Goal: Information Seeking & Learning: Learn about a topic

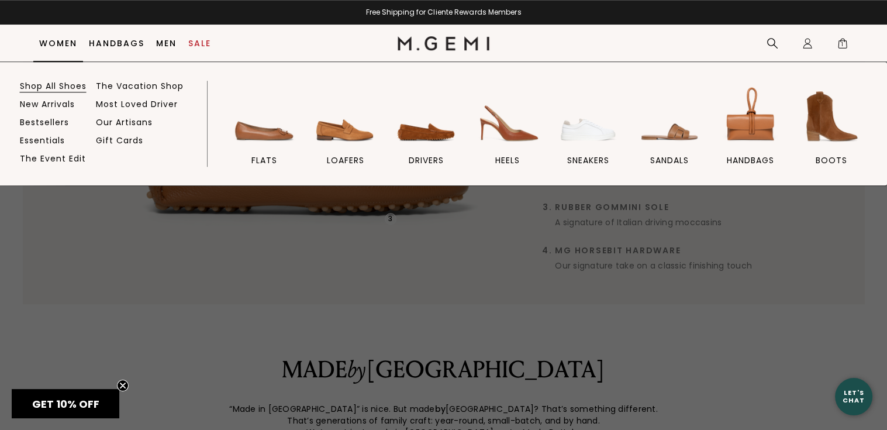
click at [51, 83] on link "Shop All Shoes" at bounding box center [53, 86] width 67 height 11
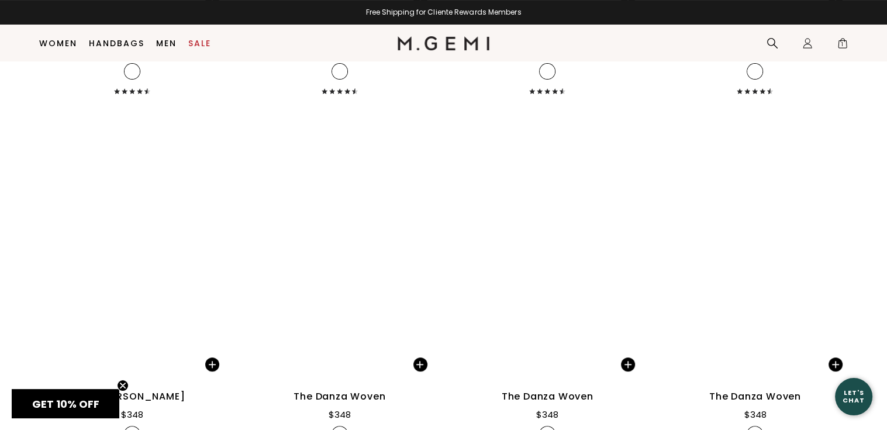
scroll to position [9228, 0]
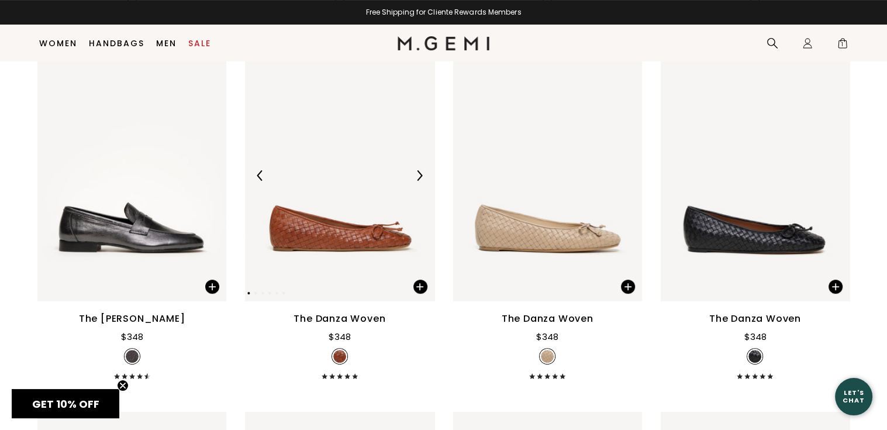
click at [289, 239] on img at bounding box center [339, 175] width 189 height 252
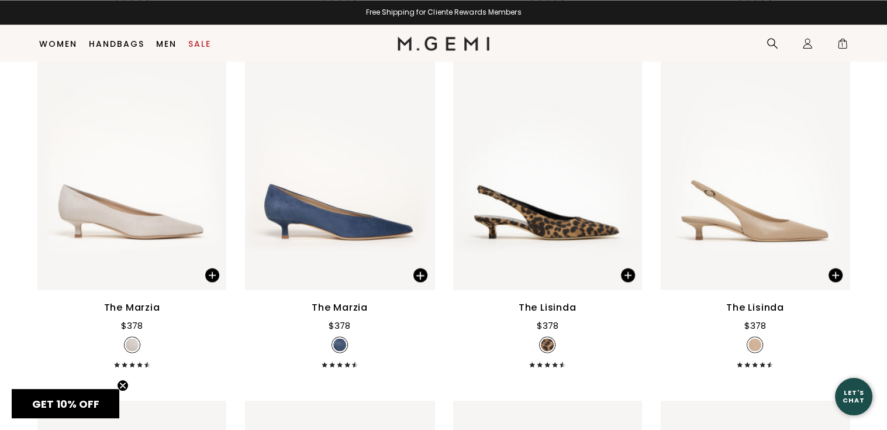
scroll to position [11090, 0]
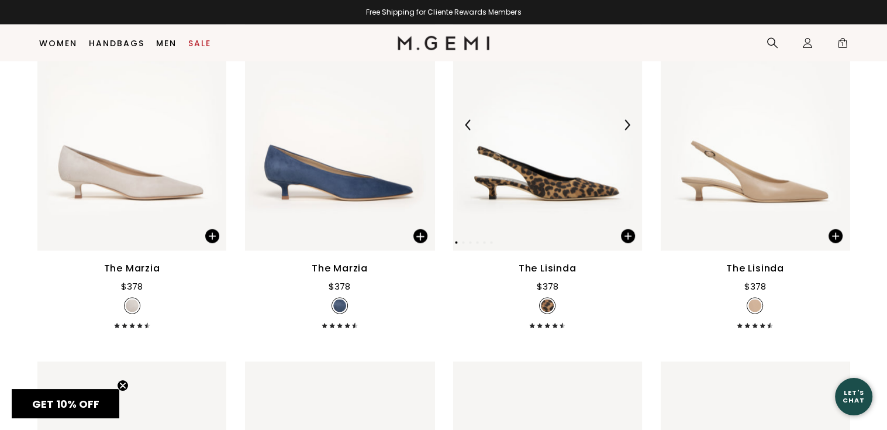
click at [586, 185] on img at bounding box center [547, 125] width 189 height 252
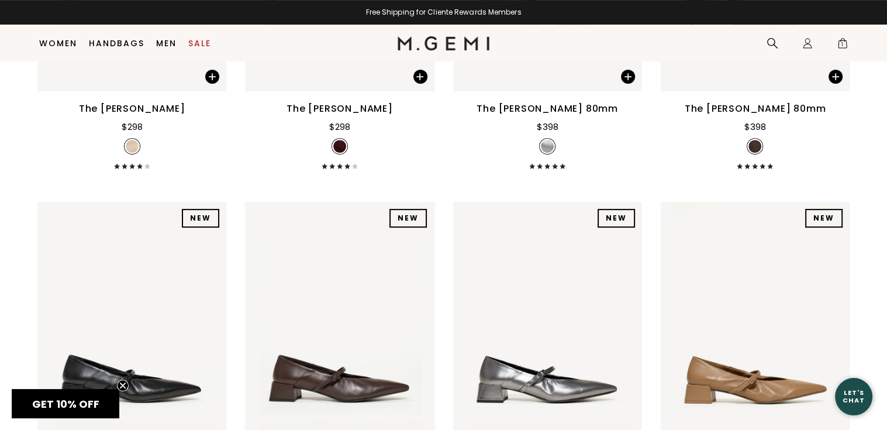
scroll to position [13793, 0]
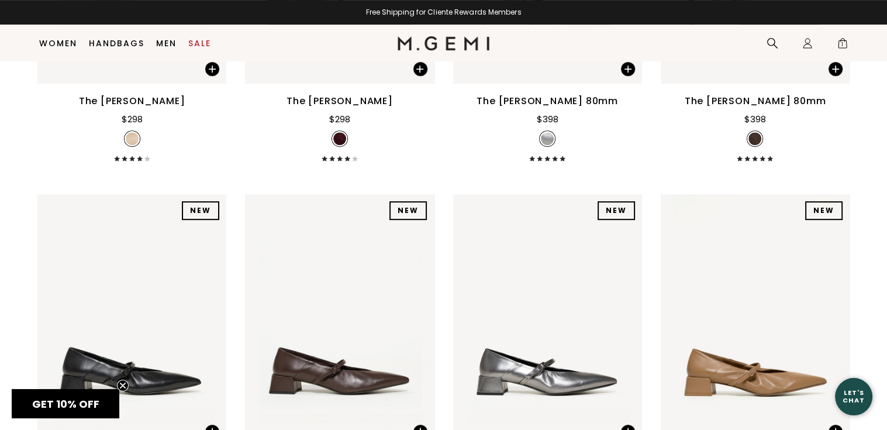
click at [365, 98] on div "The Amabile" at bounding box center [339, 101] width 106 height 14
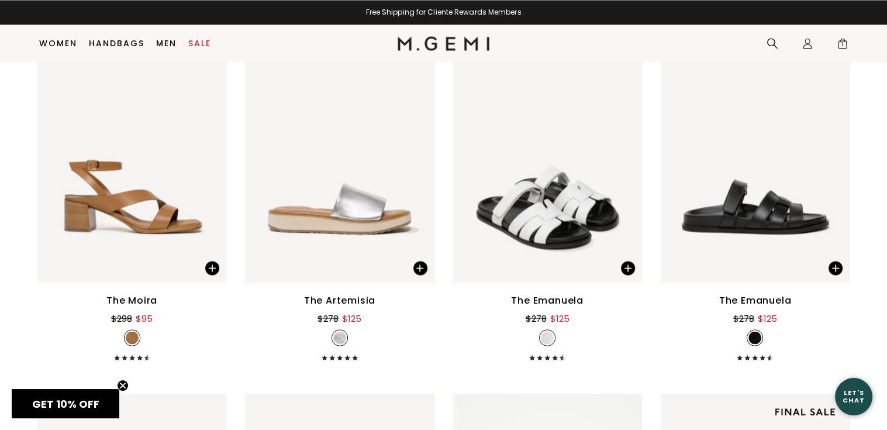
scroll to position [15413, 0]
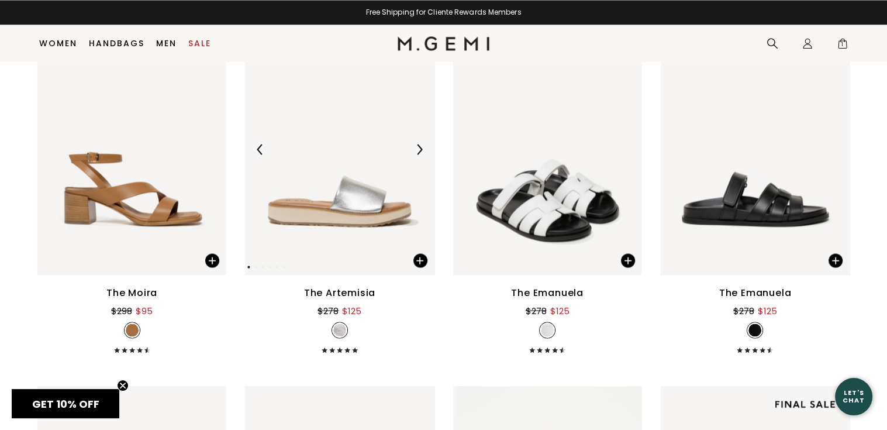
click at [358, 210] on img at bounding box center [339, 149] width 189 height 252
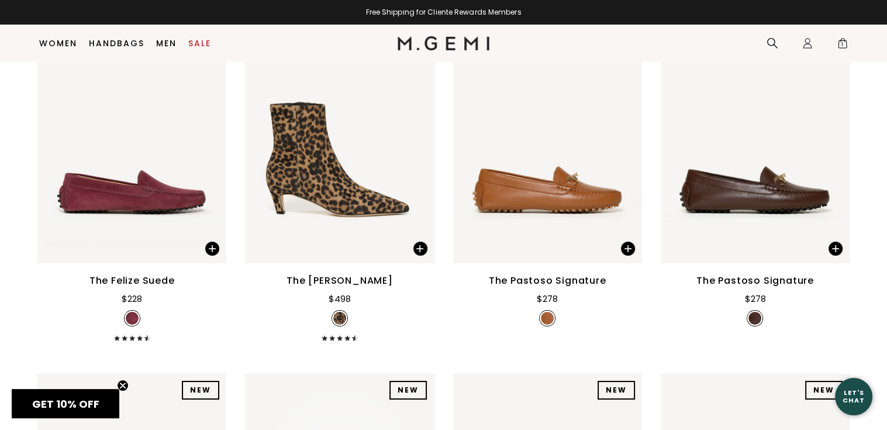
scroll to position [17610, 0]
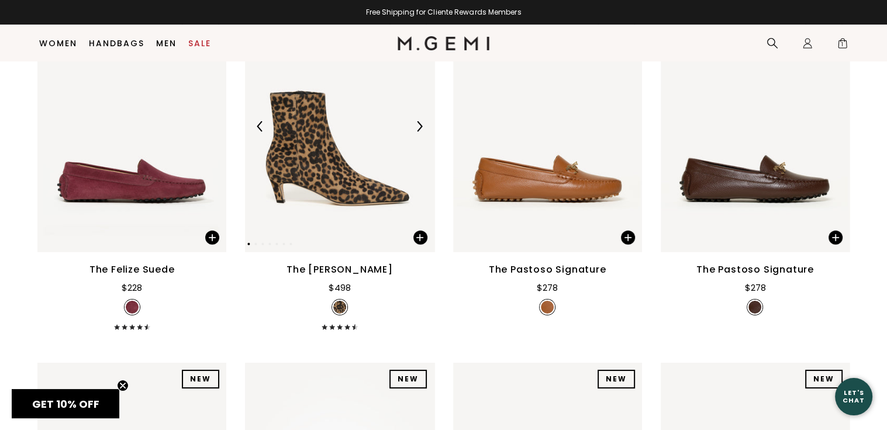
click at [351, 184] on img at bounding box center [339, 127] width 189 height 252
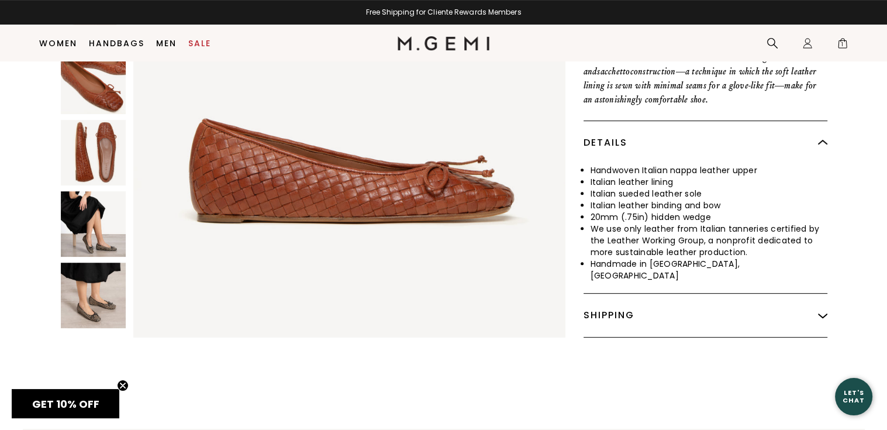
scroll to position [458, 0]
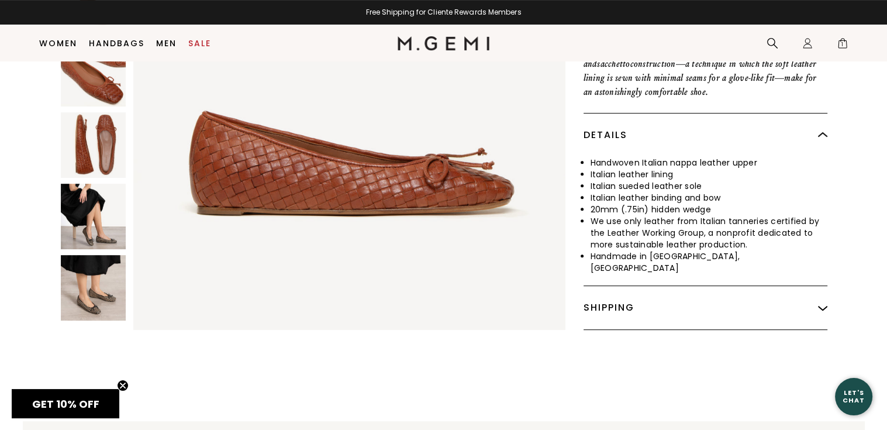
click at [96, 296] on img at bounding box center [93, 287] width 65 height 65
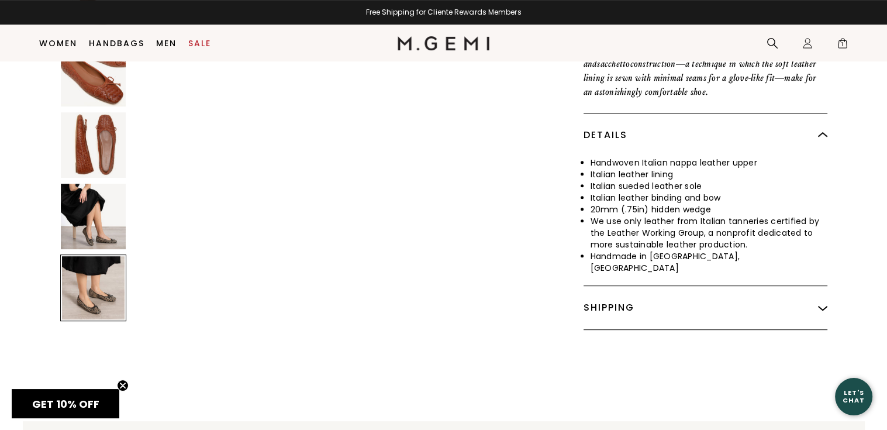
scroll to position [2172, 0]
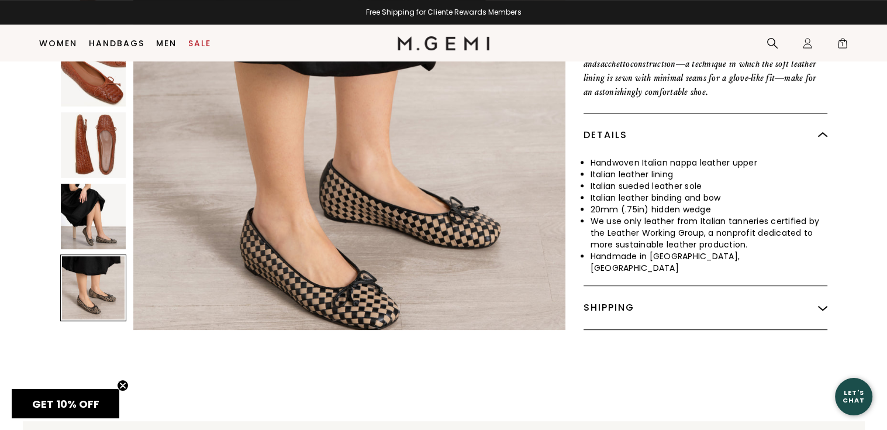
click at [89, 224] on img at bounding box center [93, 216] width 65 height 65
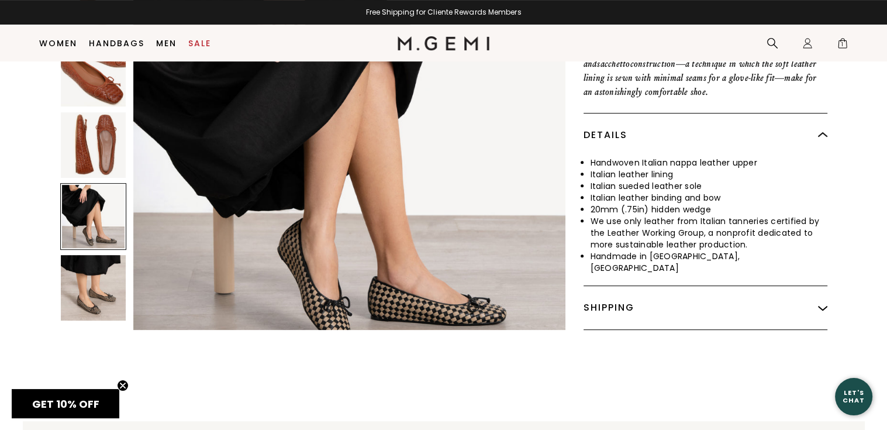
click at [107, 146] on img at bounding box center [93, 145] width 65 height 65
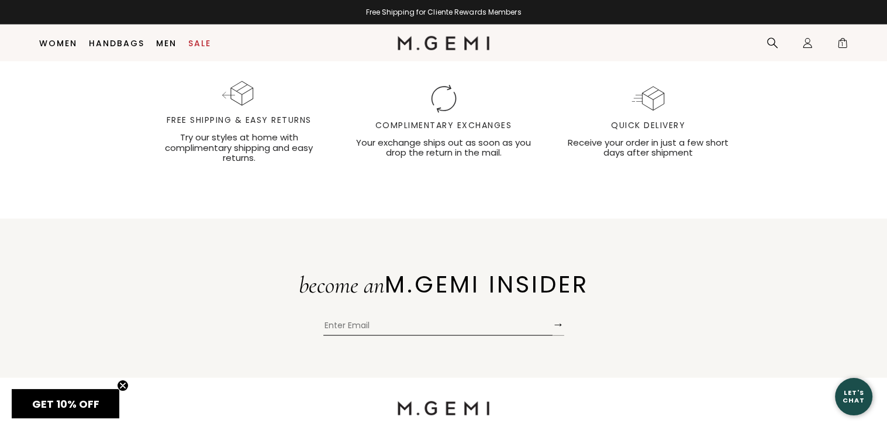
scroll to position [2561, 0]
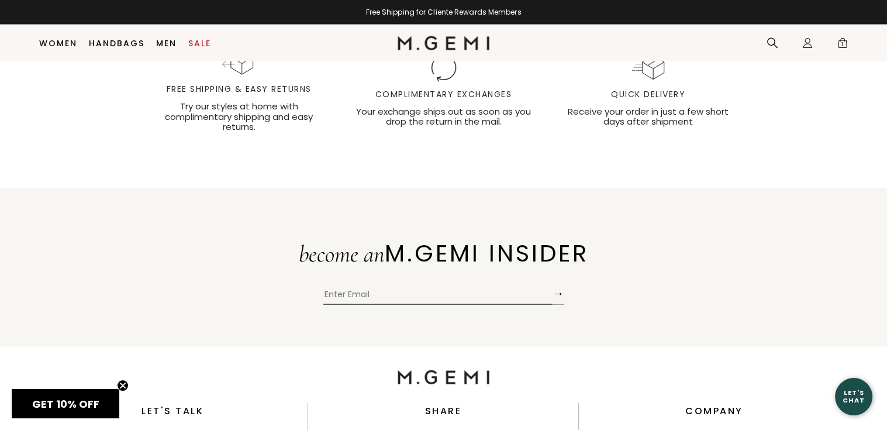
click at [734, 301] on div "become an M.GEMI INSIDER → Submit" at bounding box center [443, 267] width 887 height 75
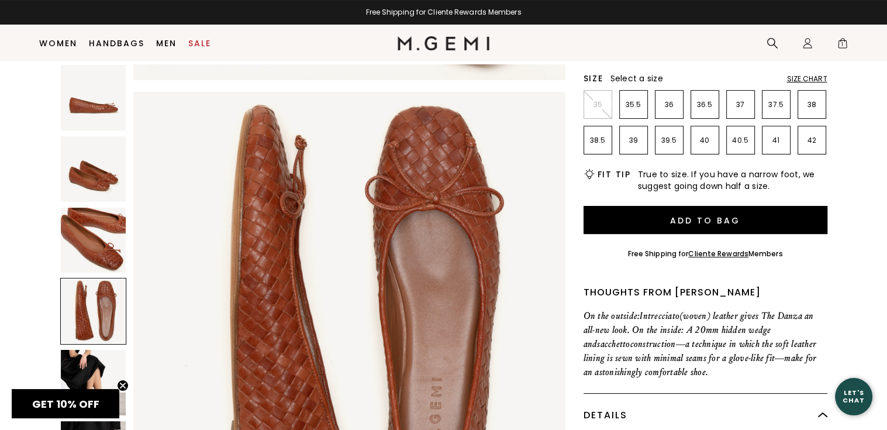
scroll to position [123, 0]
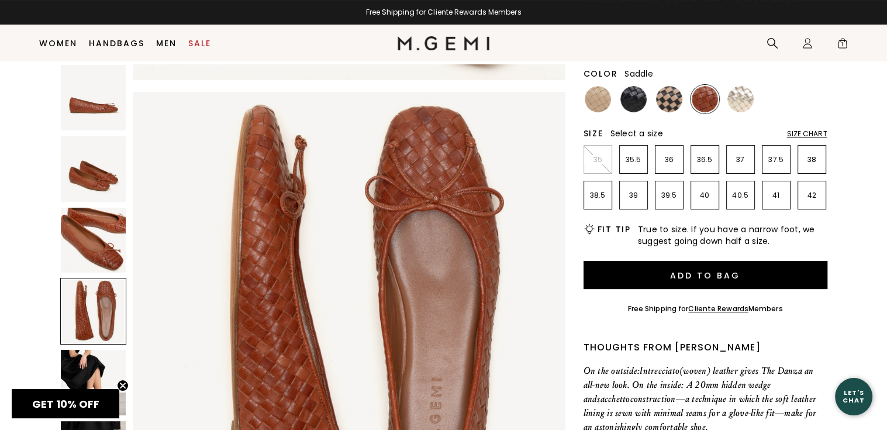
click at [862, 12] on div "Free Shipping for Cliente Rewards Members" at bounding box center [443, 12] width 887 height 9
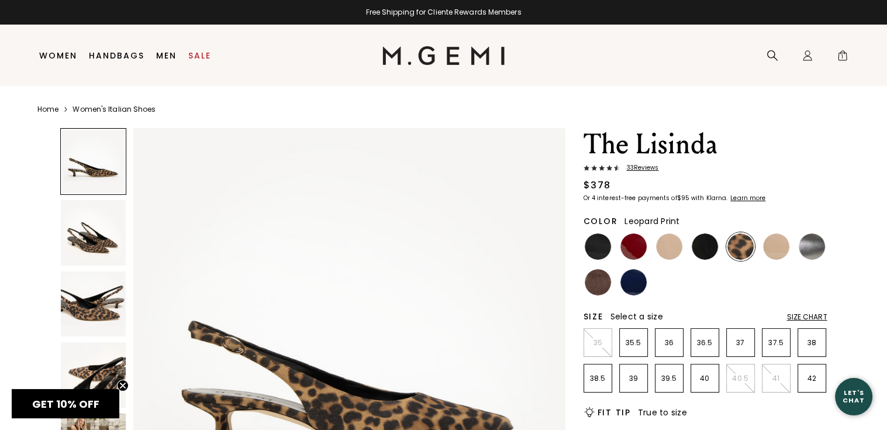
click at [96, 314] on img at bounding box center [93, 303] width 65 height 65
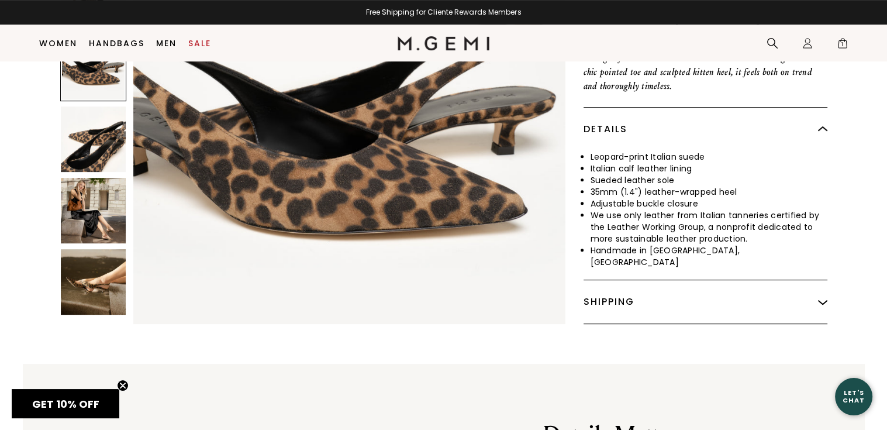
scroll to position [552, 0]
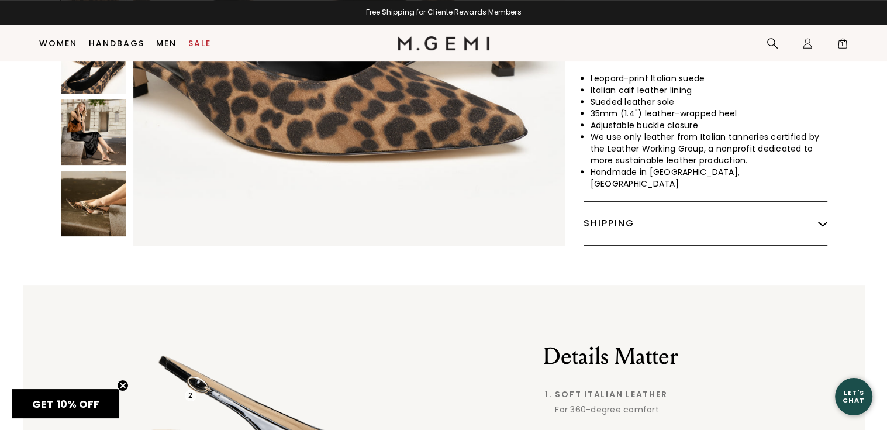
click at [92, 111] on img at bounding box center [93, 132] width 65 height 65
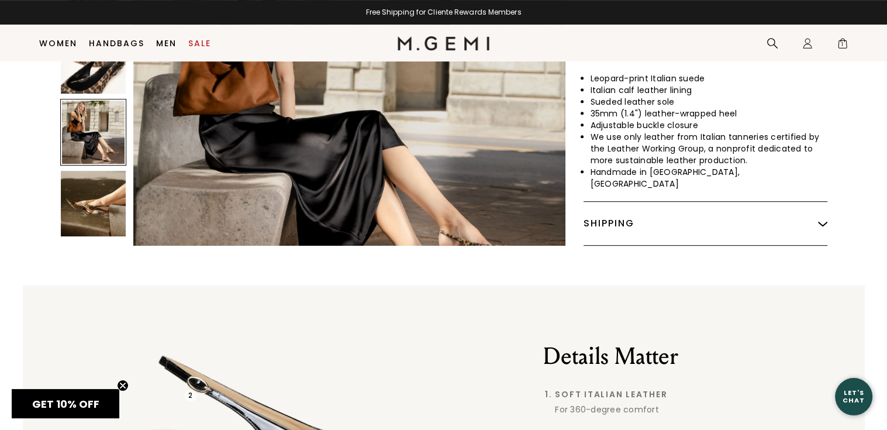
scroll to position [1738, 0]
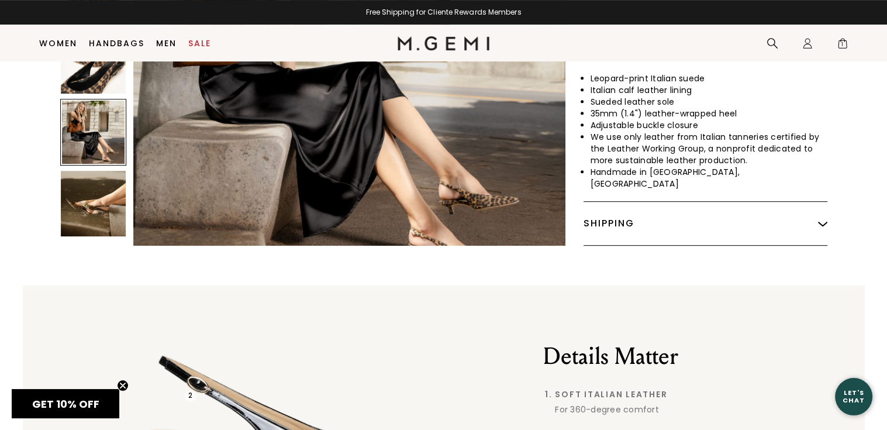
click at [96, 202] on img at bounding box center [93, 203] width 65 height 65
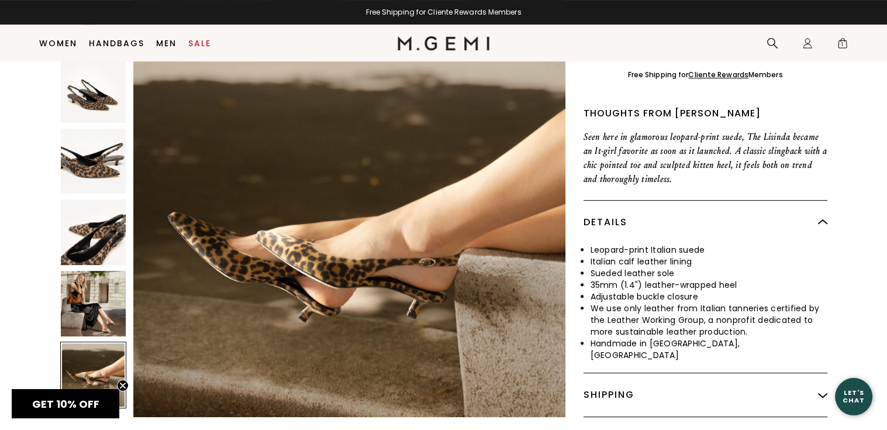
scroll to position [357, 0]
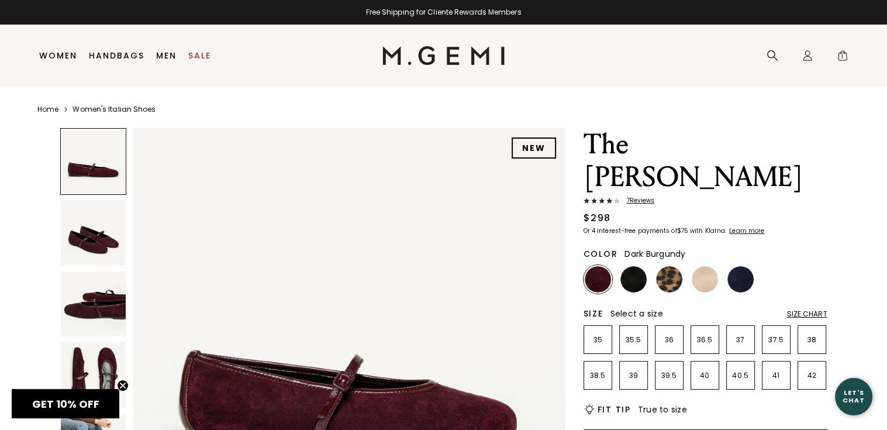
click at [105, 365] on img at bounding box center [93, 374] width 65 height 65
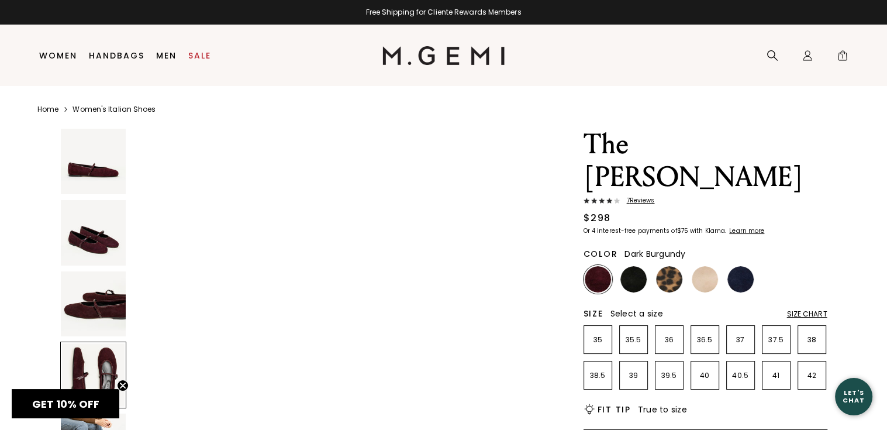
scroll to position [1303, 0]
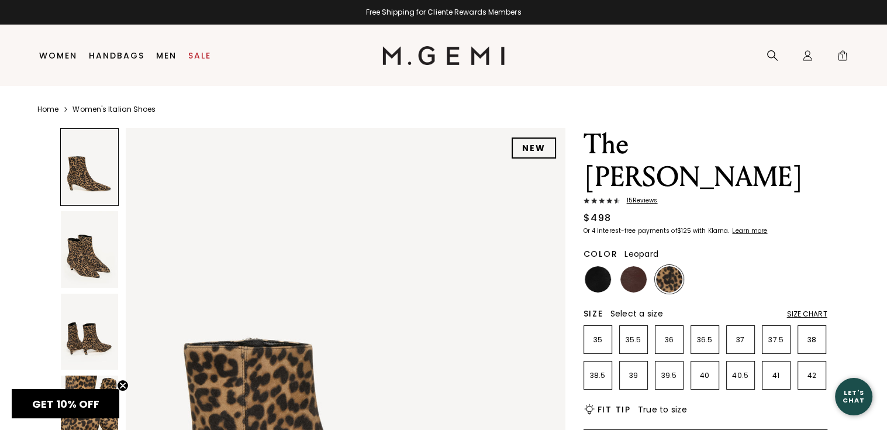
click at [646, 197] on span "15 Review s" at bounding box center [639, 200] width 38 height 7
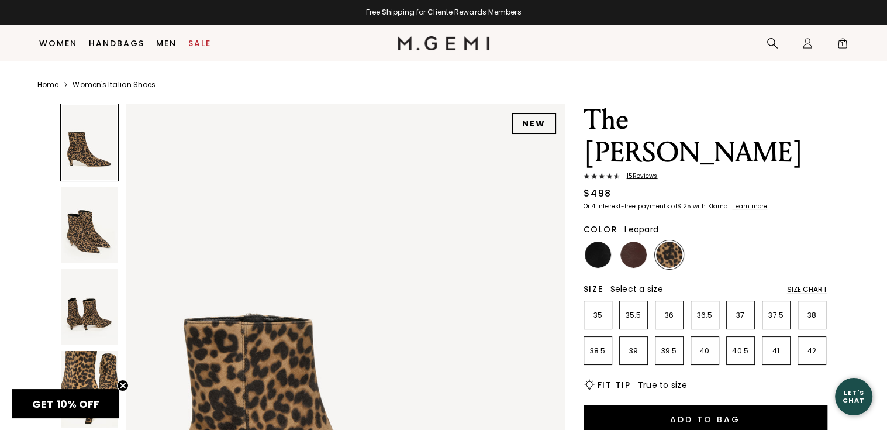
scroll to position [2030, 0]
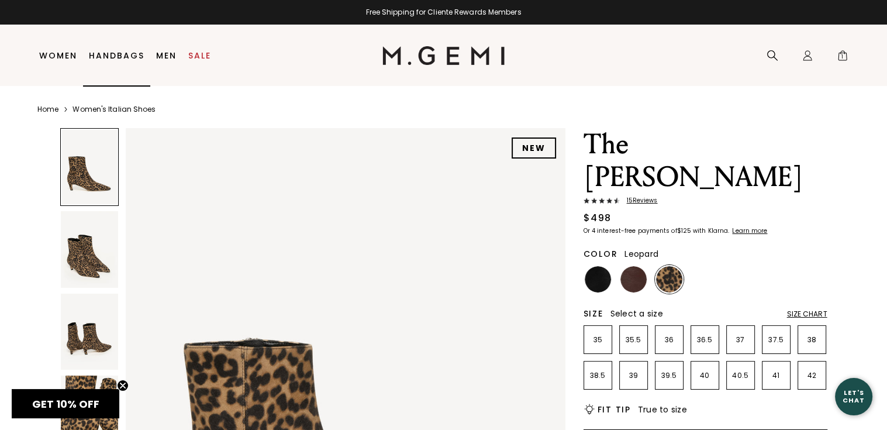
click at [128, 53] on link "Handbags" at bounding box center [117, 55] width 56 height 9
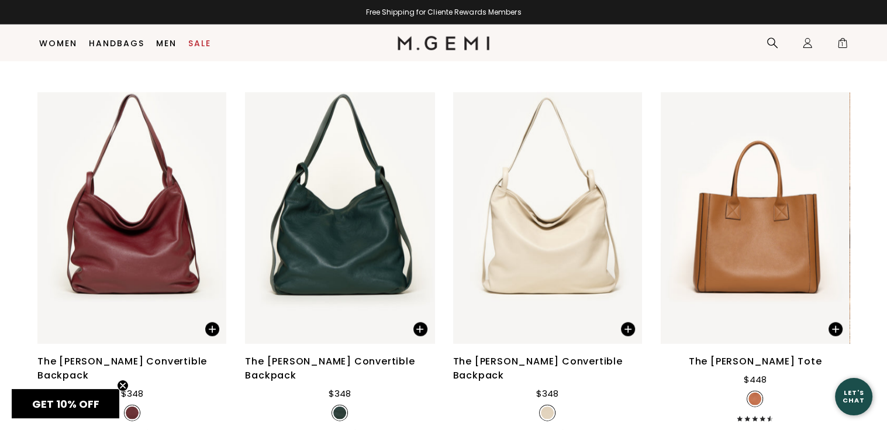
scroll to position [2732, 0]
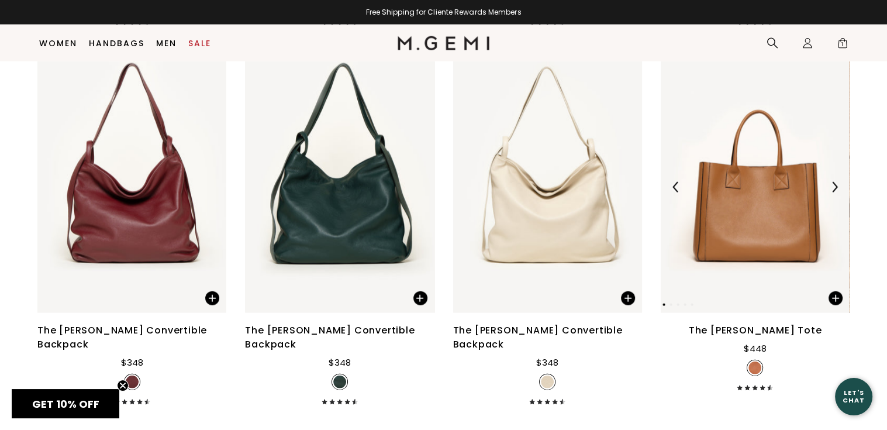
click at [757, 219] on img at bounding box center [755, 187] width 189 height 252
